Goal: Navigation & Orientation: Find specific page/section

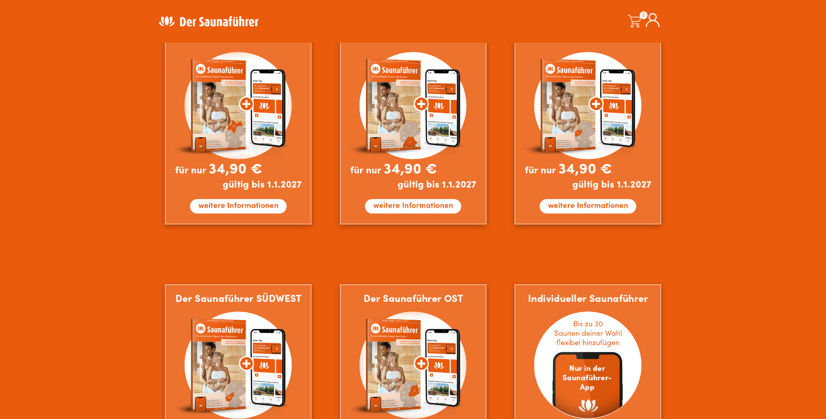
scroll to position [653, 0]
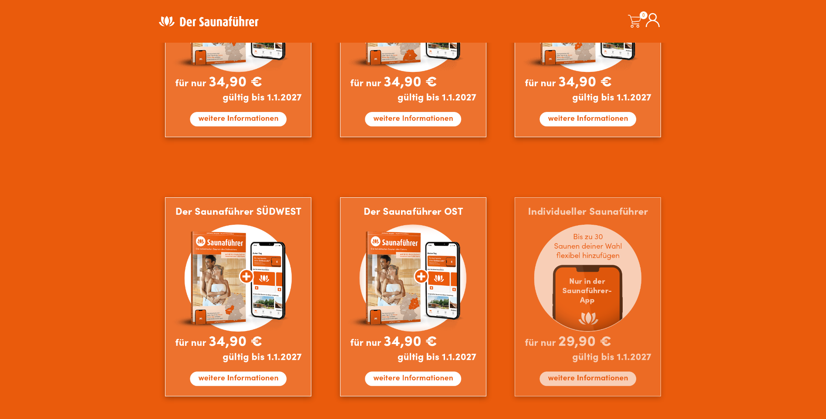
click at [536, 253] on img at bounding box center [588, 296] width 146 height 199
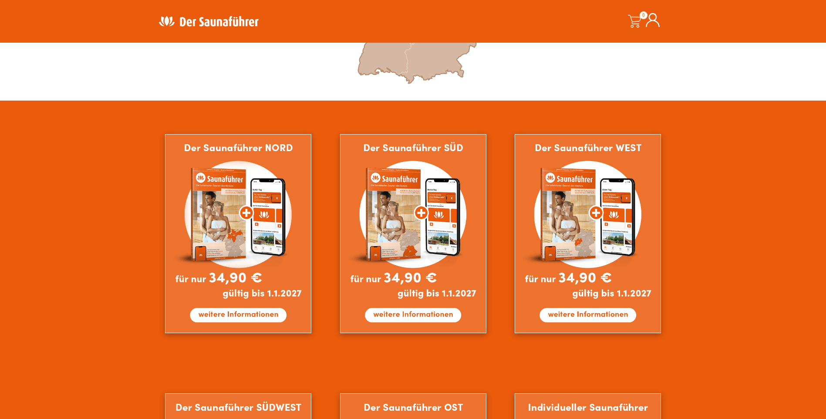
scroll to position [435, 0]
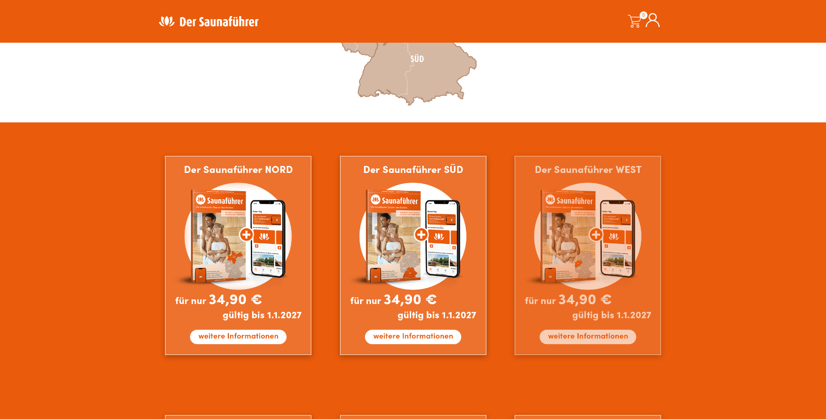
click at [641, 230] on img at bounding box center [588, 255] width 146 height 199
click at [595, 241] on img at bounding box center [588, 255] width 146 height 199
